Goal: Book appointment/travel/reservation

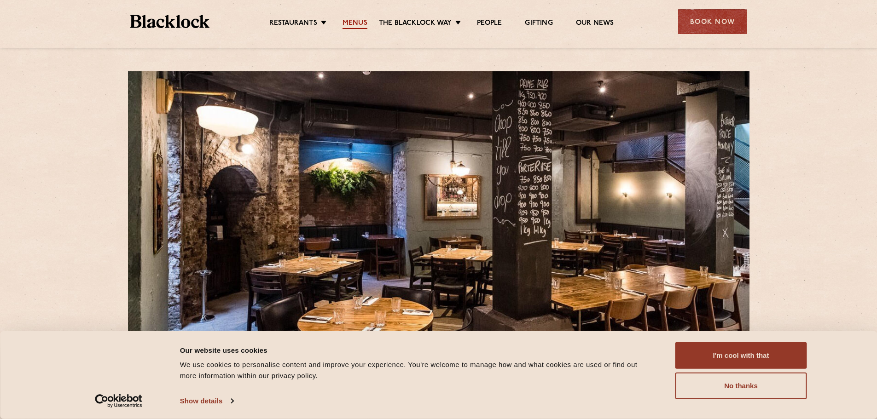
click at [359, 24] on link "Menus" at bounding box center [354, 24] width 25 height 10
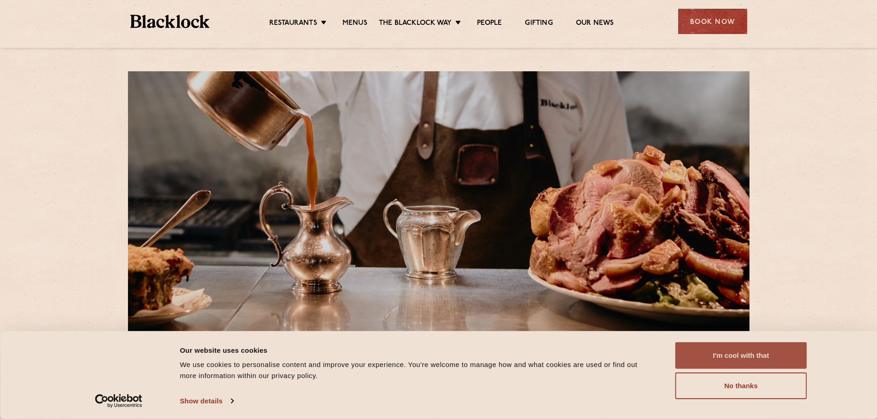
click at [724, 359] on button "I'm cool with that" at bounding box center [741, 355] width 132 height 27
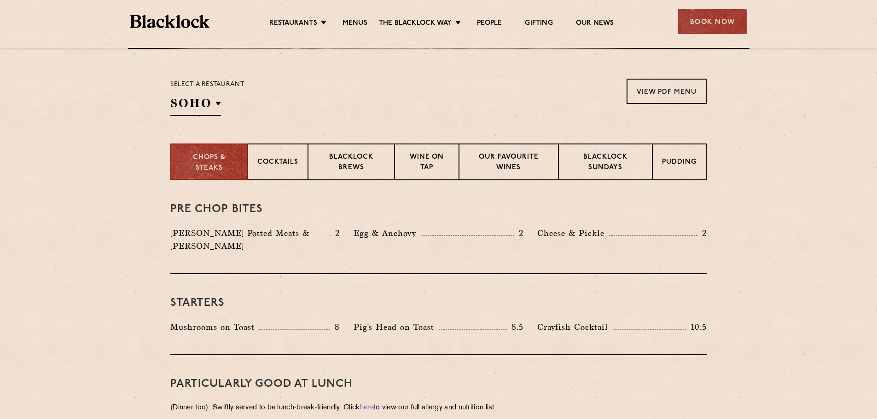
scroll to position [291, 0]
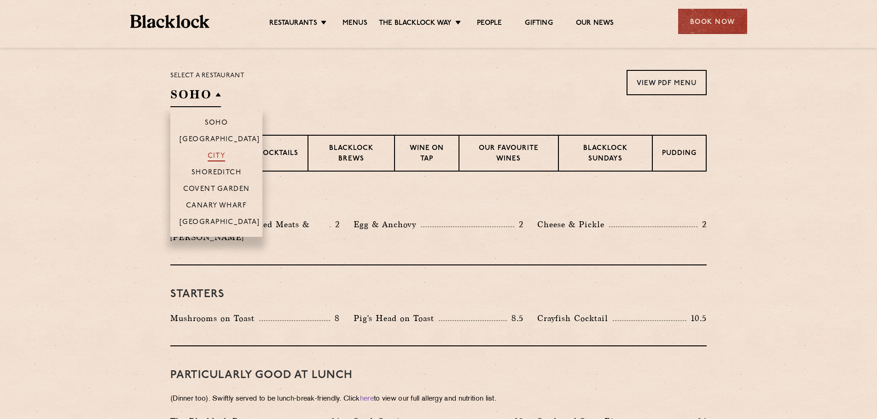
click at [220, 153] on p "City" at bounding box center [217, 156] width 18 height 9
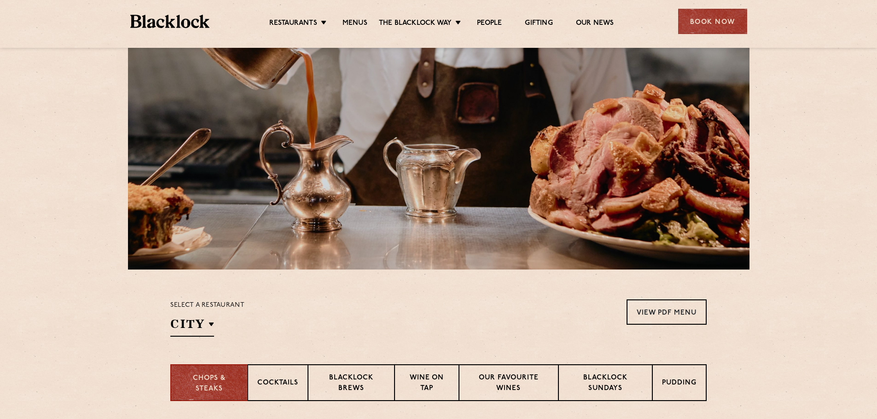
scroll to position [0, 0]
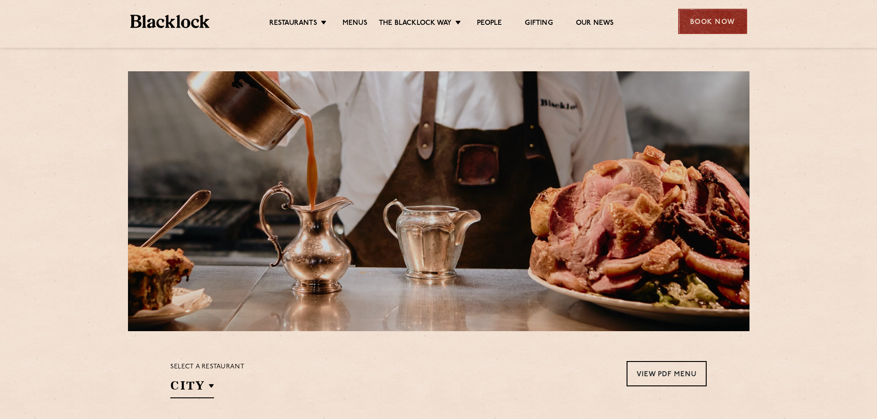
click at [707, 22] on div "Book Now" at bounding box center [712, 21] width 69 height 25
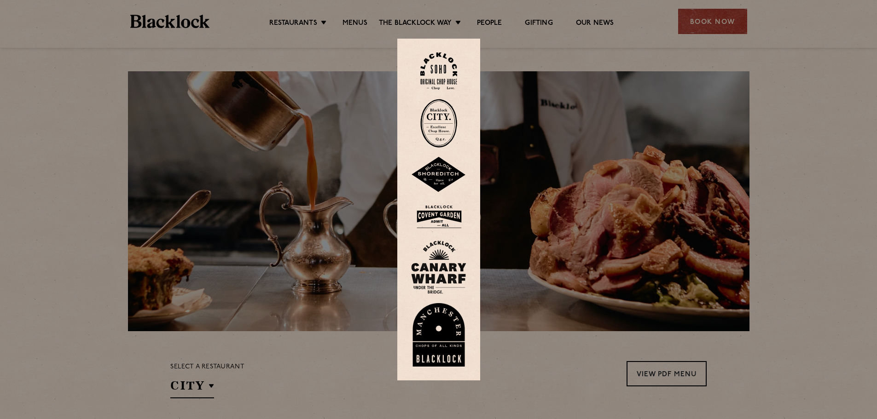
click at [446, 119] on img at bounding box center [438, 123] width 37 height 49
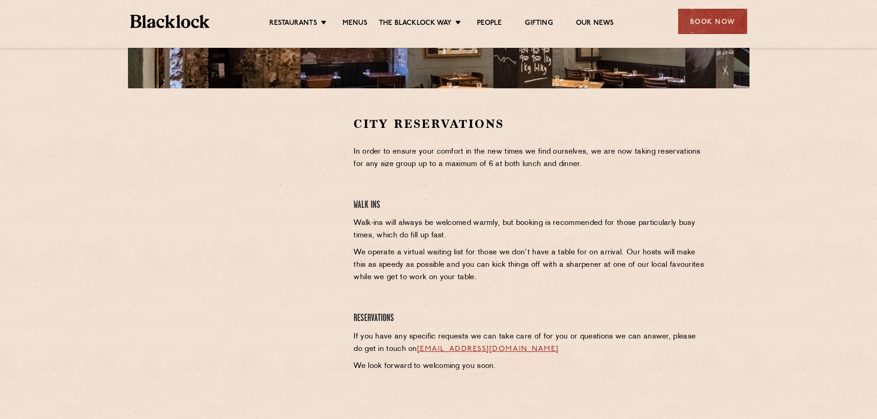
scroll to position [289, 0]
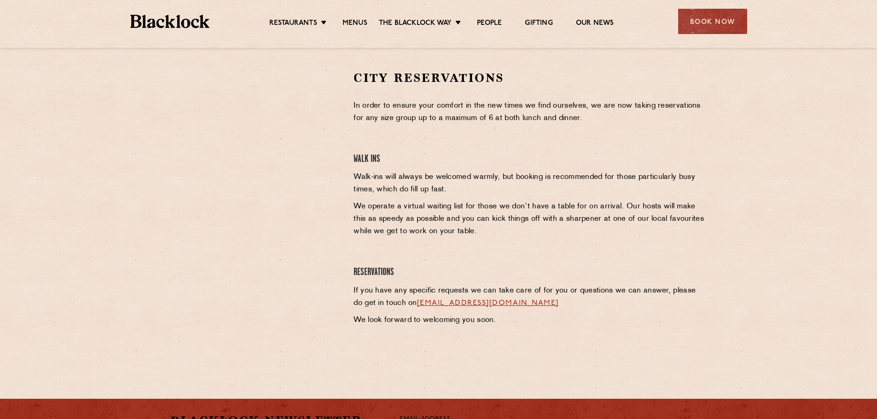
click at [262, 264] on div at bounding box center [254, 209] width 183 height 278
